Goal: Information Seeking & Learning: Learn about a topic

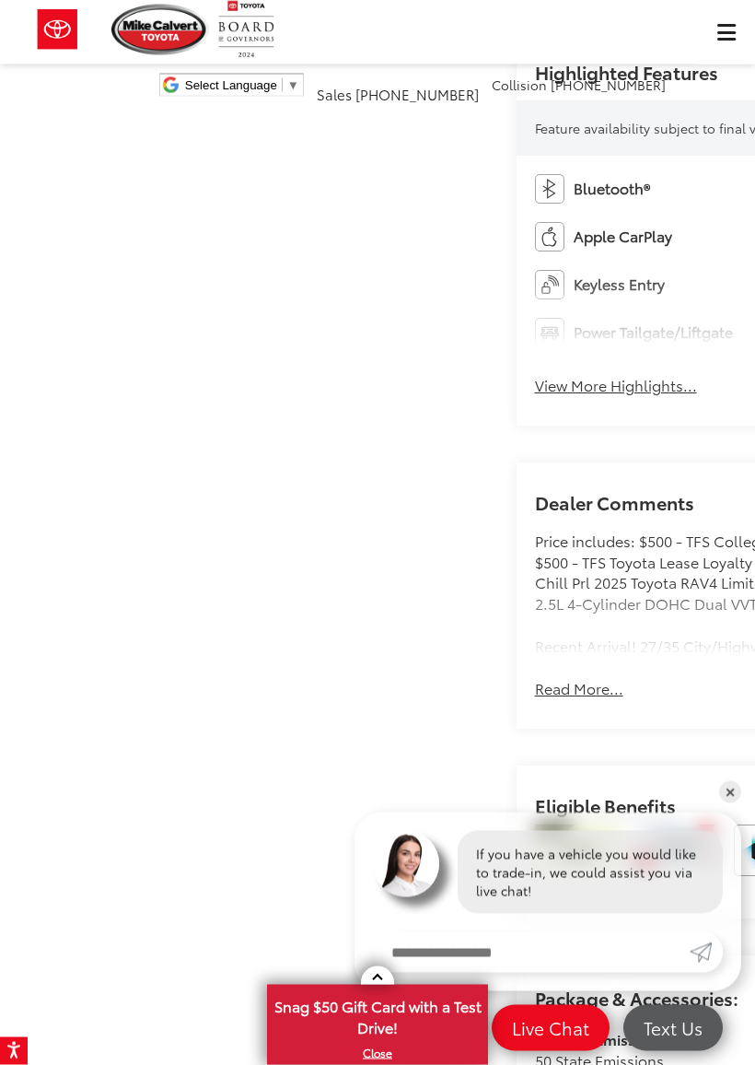
scroll to position [632, 0]
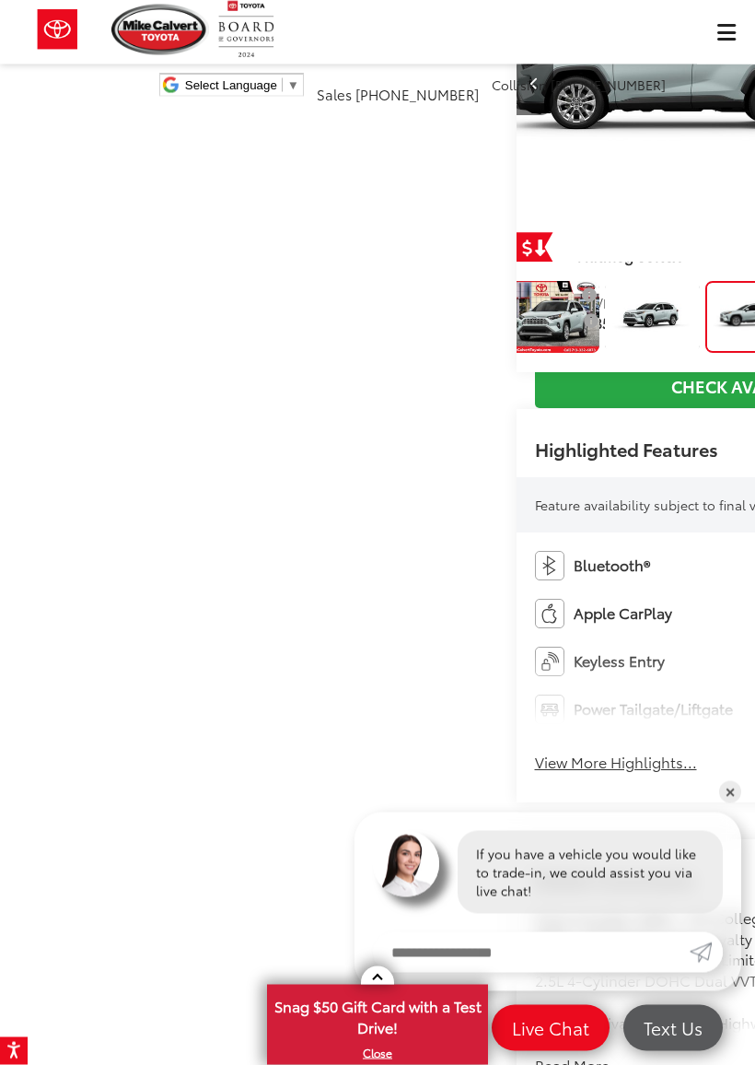
scroll to position [214, 0]
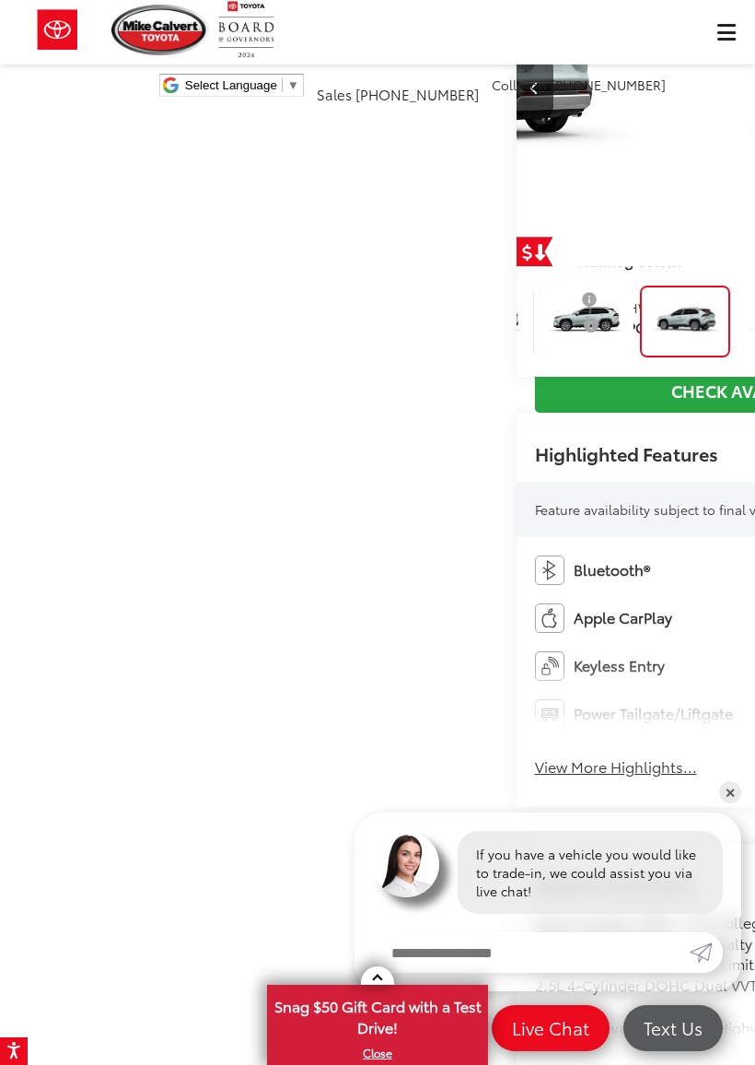
scroll to position [0, 3021]
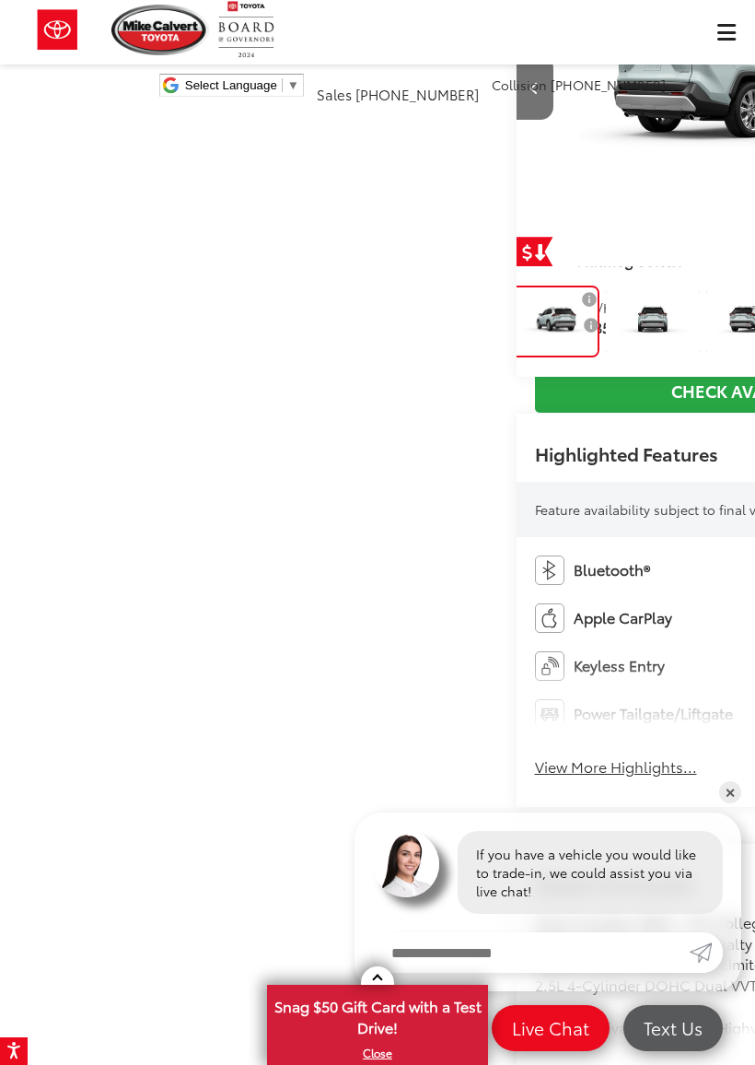
scroll to position [0, 4531]
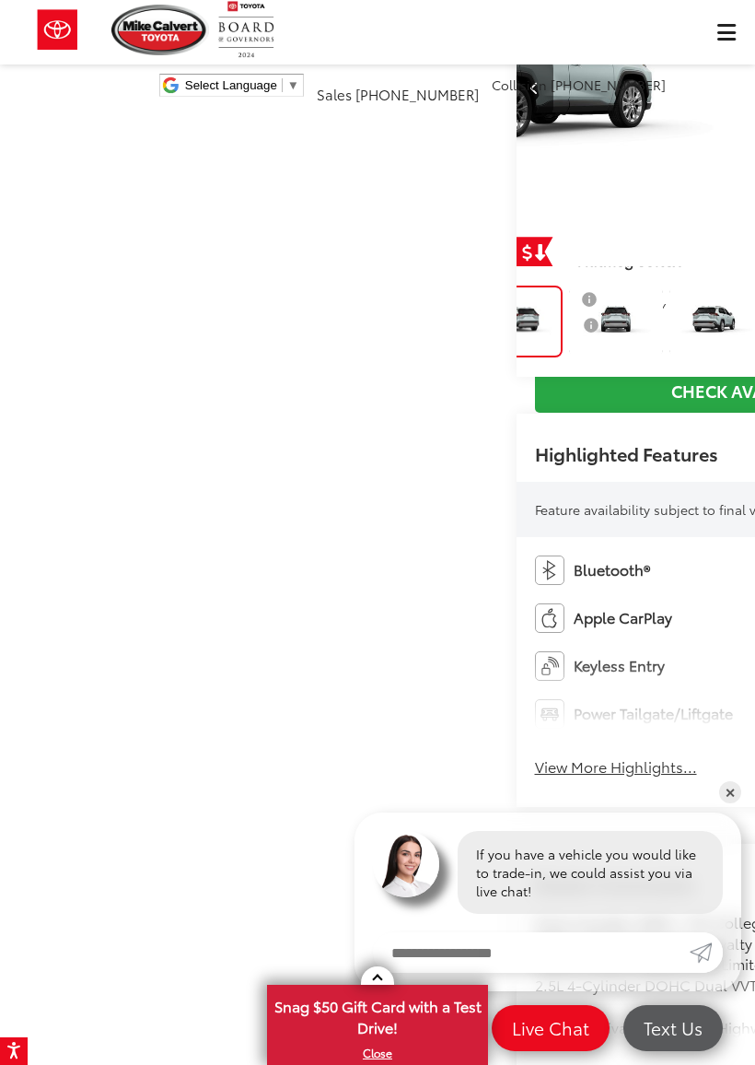
click at [695, 357] on img "Expand Photo 8" at bounding box center [717, 321] width 96 height 72
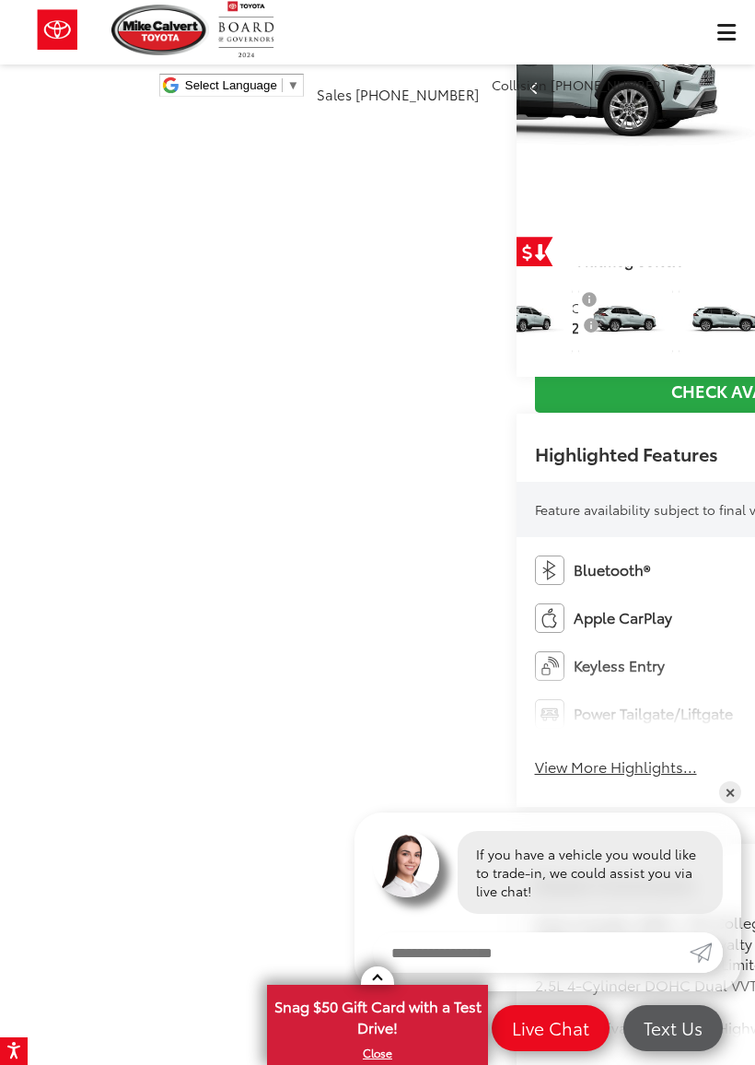
scroll to position [0, 6041]
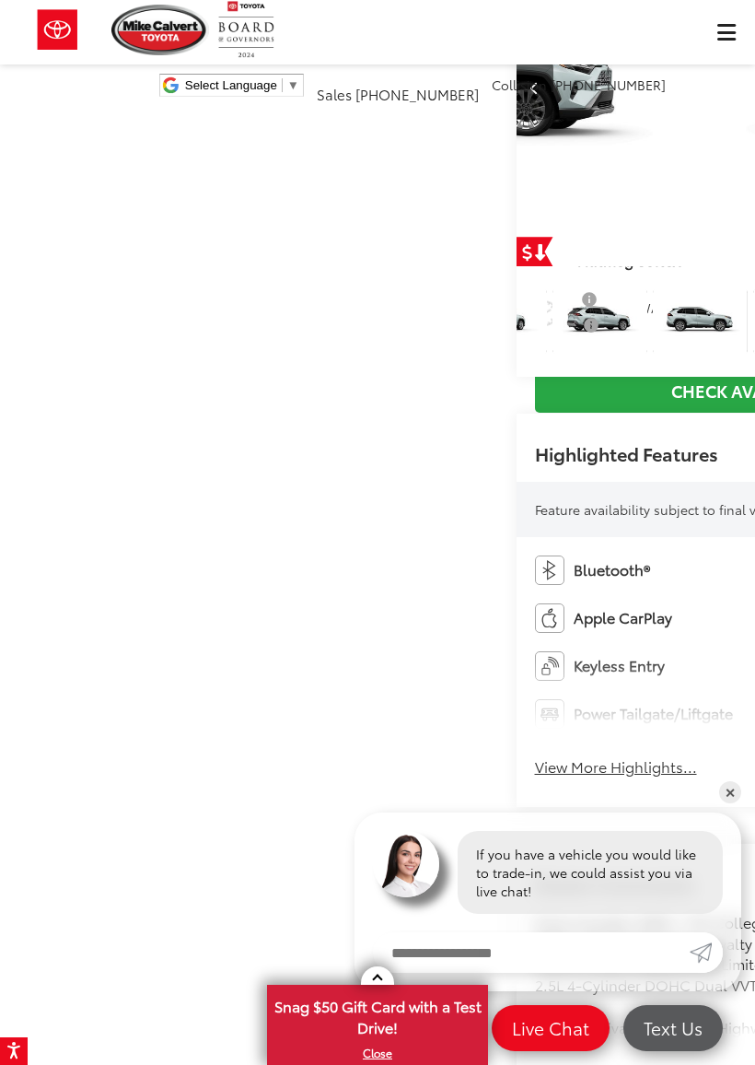
click at [647, 357] on img "Expand Photo 10" at bounding box center [600, 321] width 96 height 72
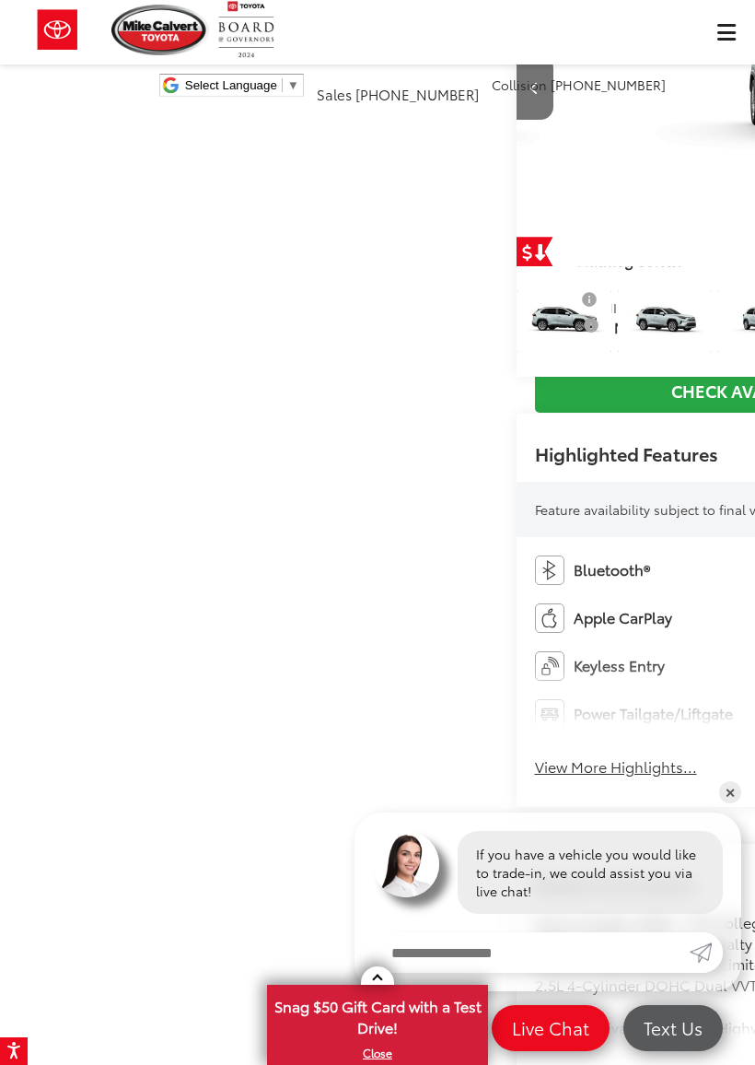
scroll to position [0, 7551]
click at [530, 357] on img "Expand Photo 12" at bounding box center [483, 321] width 96 height 72
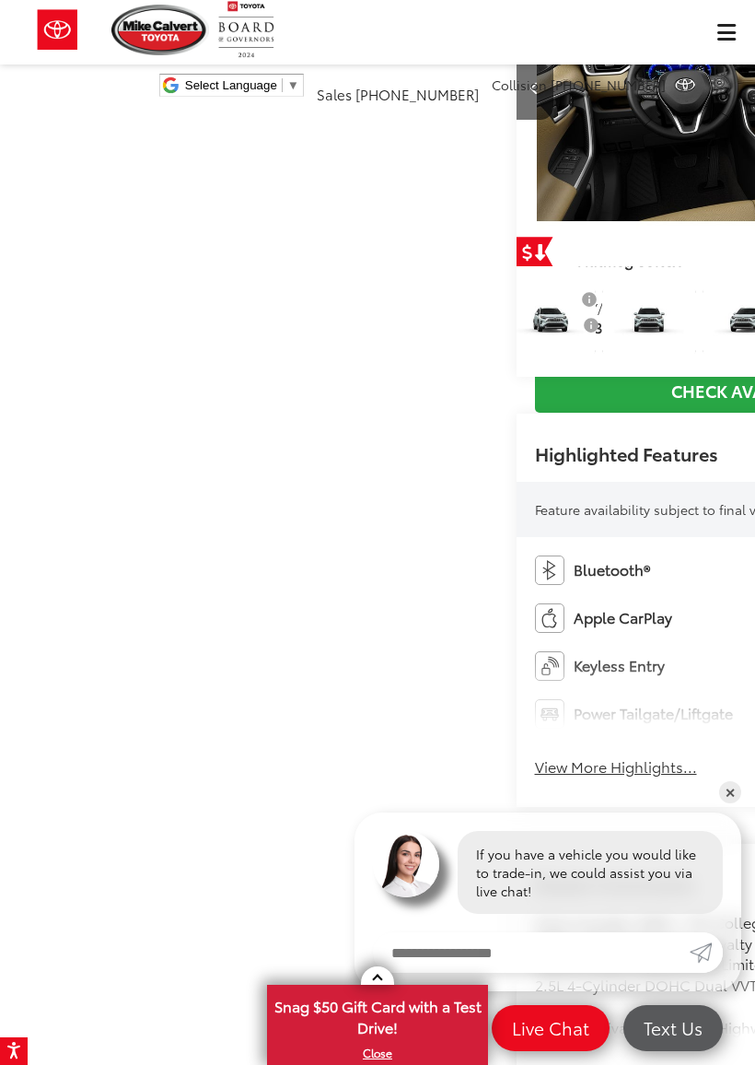
scroll to position [0, 9062]
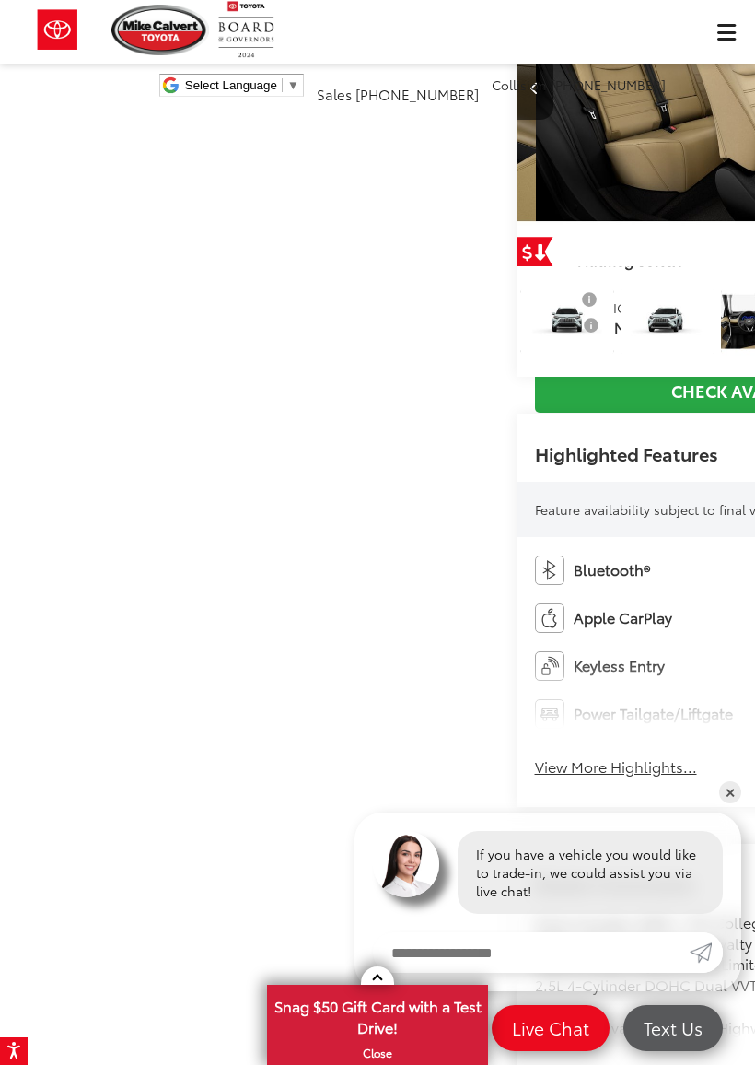
click at [414, 357] on img "Expand Photo 14" at bounding box center [367, 321] width 96 height 72
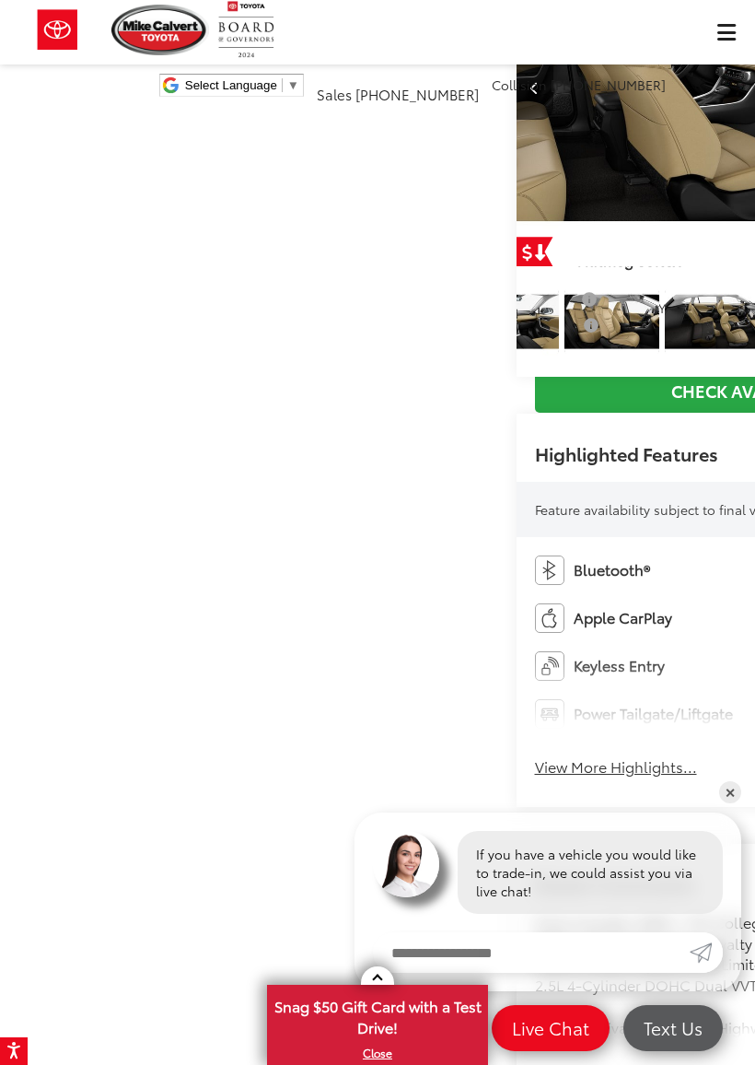
scroll to position [0, 10572]
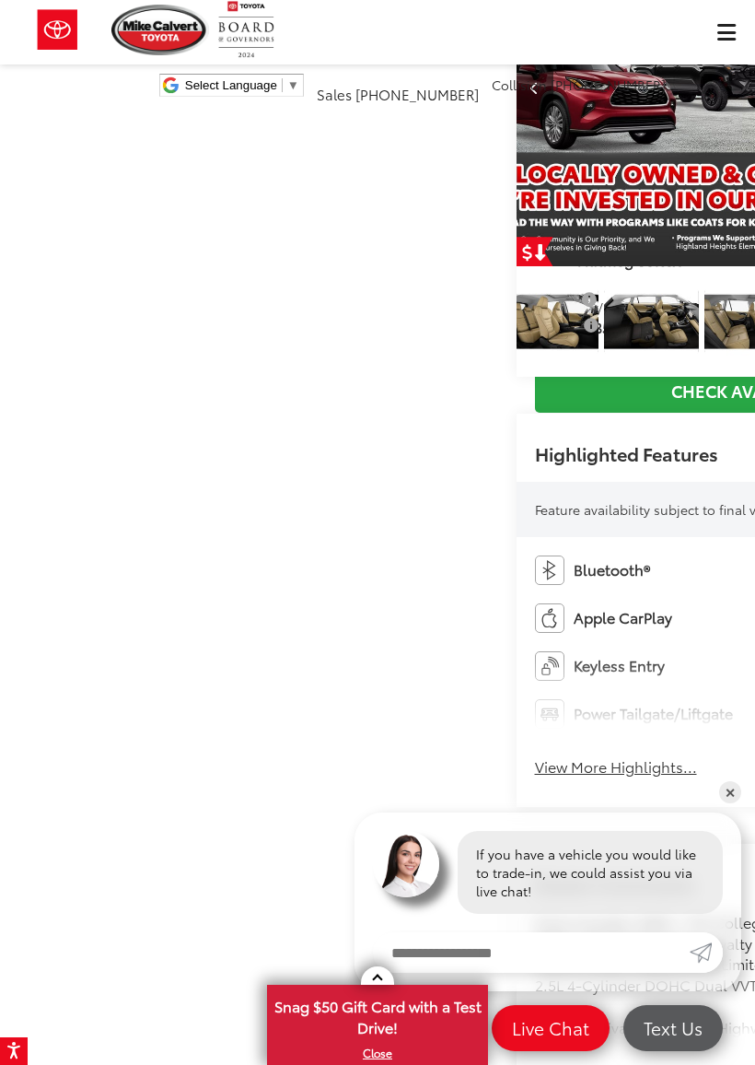
click at [298, 357] on img "Expand Photo 16" at bounding box center [251, 321] width 96 height 72
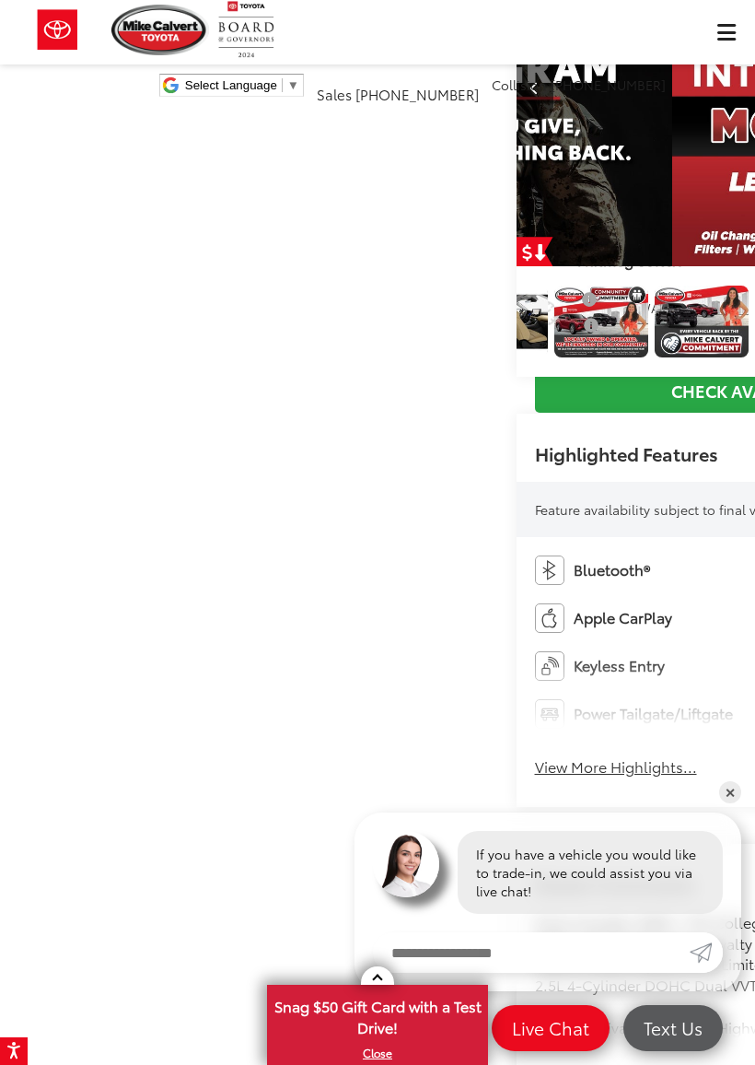
scroll to position [0, 0]
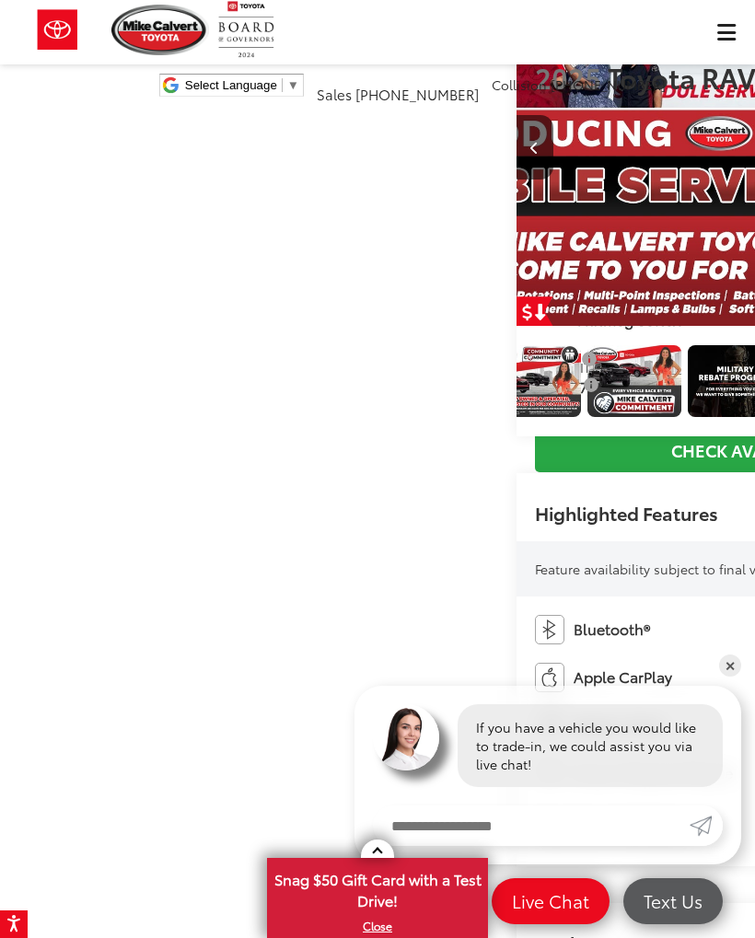
click at [181, 417] on img "Expand Photo 18" at bounding box center [134, 381] width 96 height 72
